Goal: Task Accomplishment & Management: Use online tool/utility

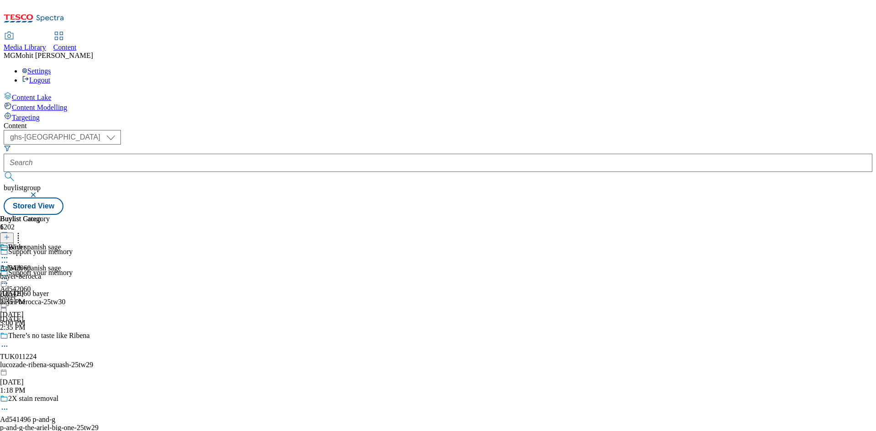
select select "ghs-[GEOGRAPHIC_DATA]"
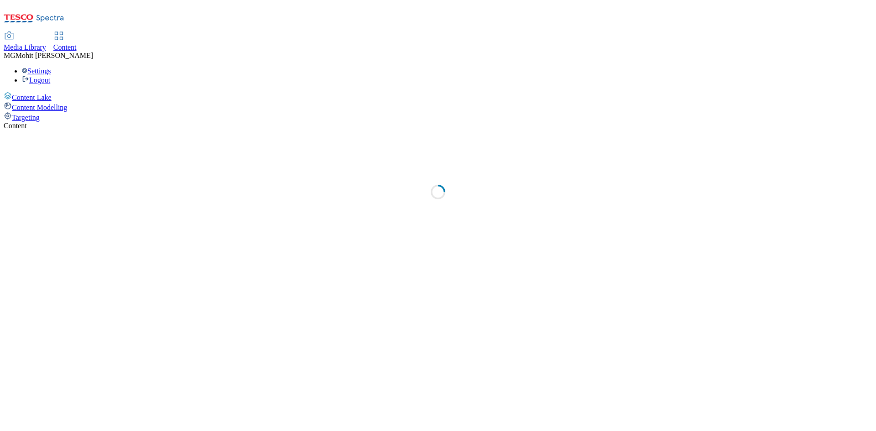
select select "ghs-uk"
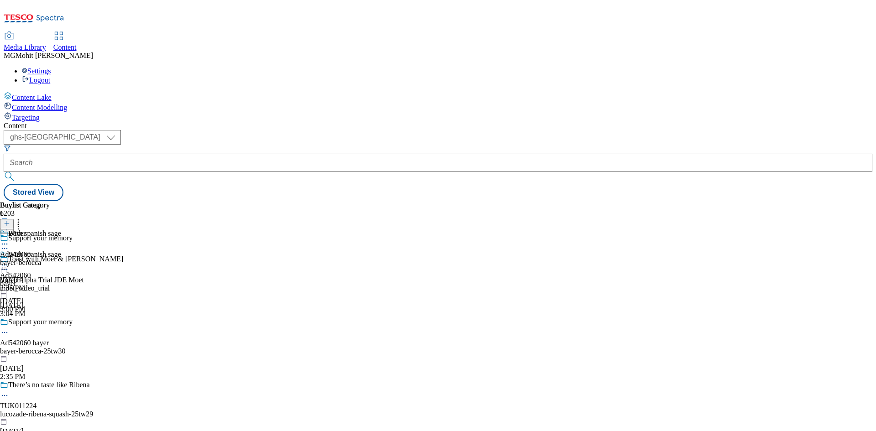
click at [9, 260] on icon at bounding box center [4, 264] width 9 height 9
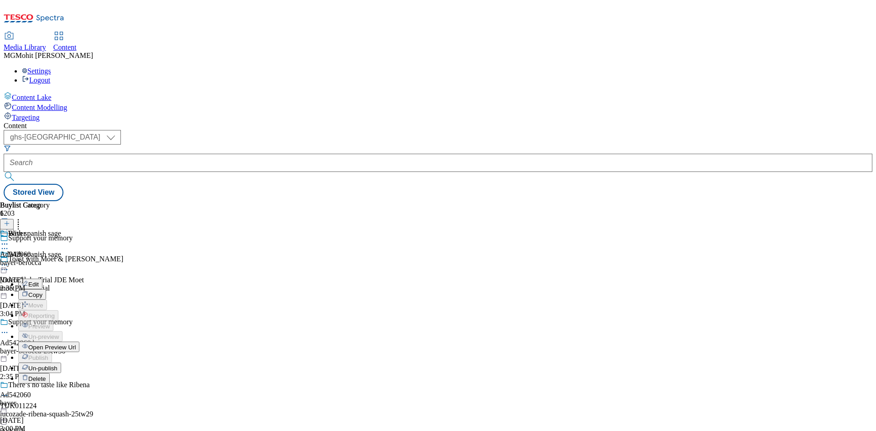
click at [76, 344] on span "Open Preview Url" at bounding box center [51, 347] width 47 height 7
